Goal: Find specific page/section: Find specific page/section

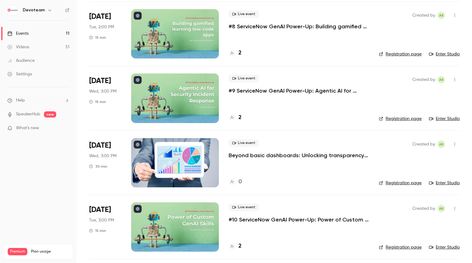
scroll to position [431, 0]
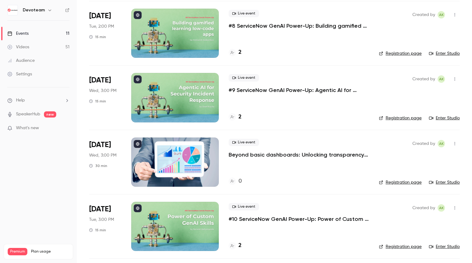
click at [191, 154] on div at bounding box center [175, 161] width 88 height 49
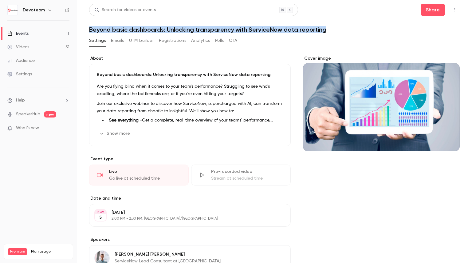
drag, startPoint x: 90, startPoint y: 28, endPoint x: 409, endPoint y: 30, distance: 319.3
click at [409, 30] on h1 "Beyond basic dashboards: Unlocking transparency with ServiceNow data reporting" at bounding box center [274, 29] width 371 height 7
click at [39, 28] on link "Events 11" at bounding box center [38, 34] width 77 height 14
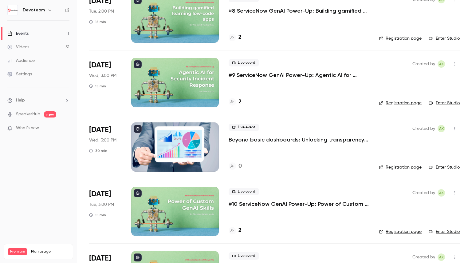
scroll to position [461, 0]
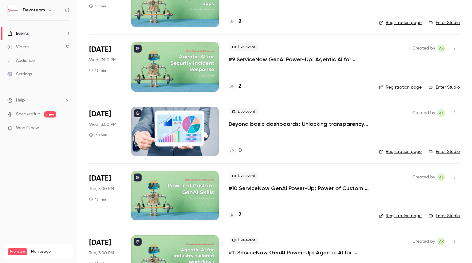
click at [255, 125] on p "Beyond basic dashboards: Unlocking transparency with ServiceNow data reporting" at bounding box center [299, 123] width 141 height 7
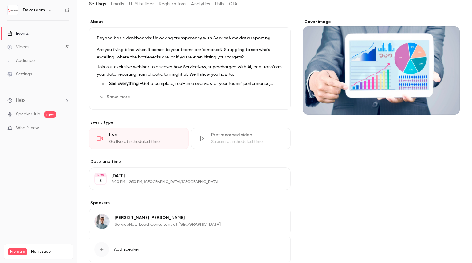
scroll to position [73, 0]
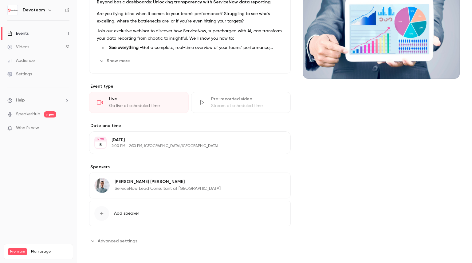
click at [27, 30] on div "Events" at bounding box center [17, 33] width 21 height 6
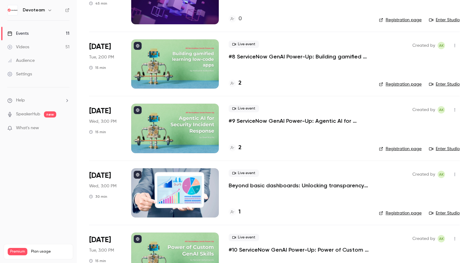
scroll to position [215, 0]
